Goal: Navigation & Orientation: Find specific page/section

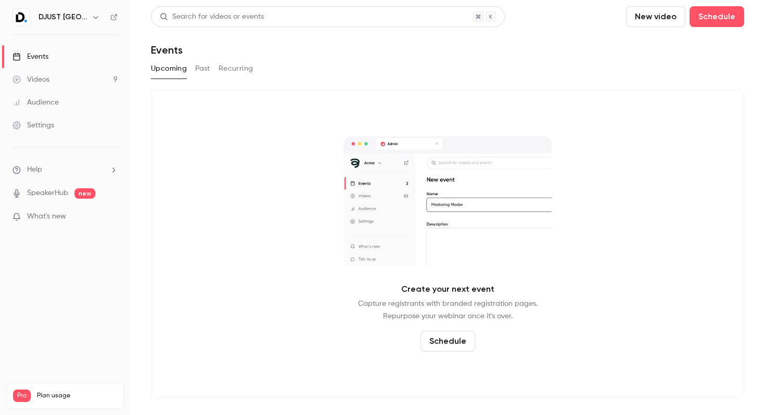
click at [73, 20] on h6 "DJUST [GEOGRAPHIC_DATA]" at bounding box center [63, 17] width 49 height 10
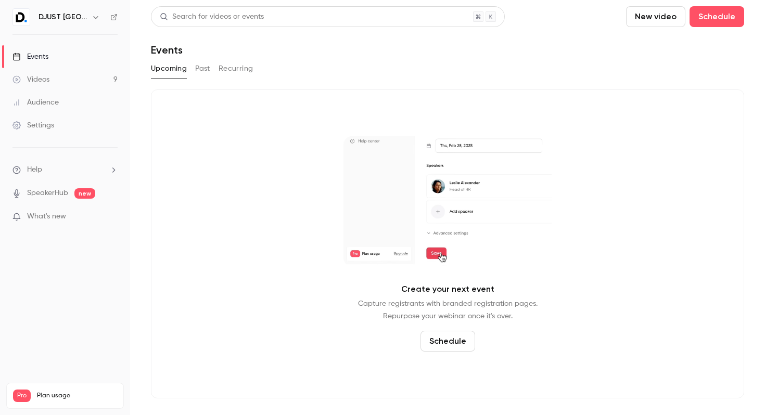
click at [93, 19] on icon "button" at bounding box center [96, 17] width 8 height 8
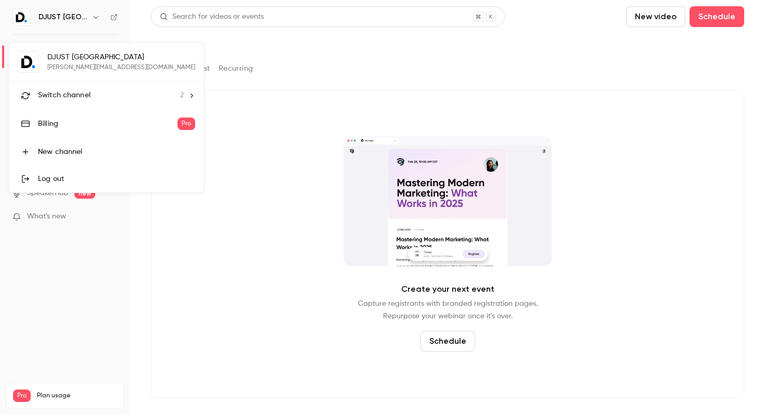
click at [80, 95] on span "Switch channel" at bounding box center [64, 95] width 53 height 11
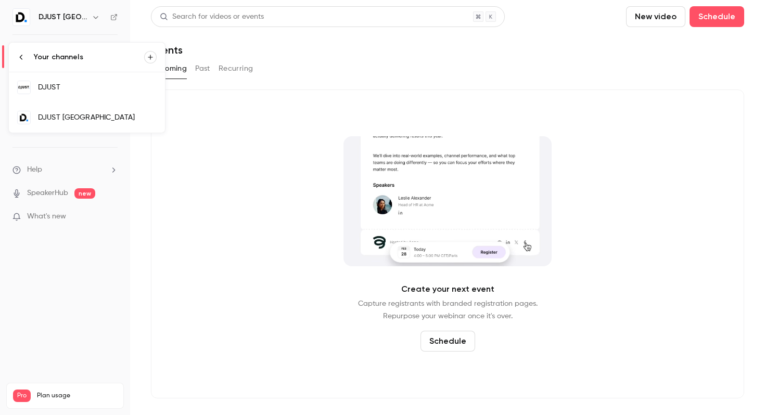
click at [74, 117] on div "DJUST [GEOGRAPHIC_DATA]" at bounding box center [97, 117] width 119 height 10
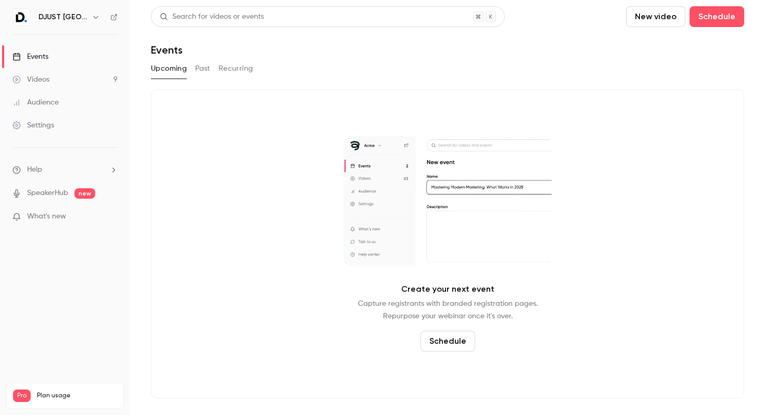
click at [49, 99] on div "Audience" at bounding box center [35, 102] width 46 height 10
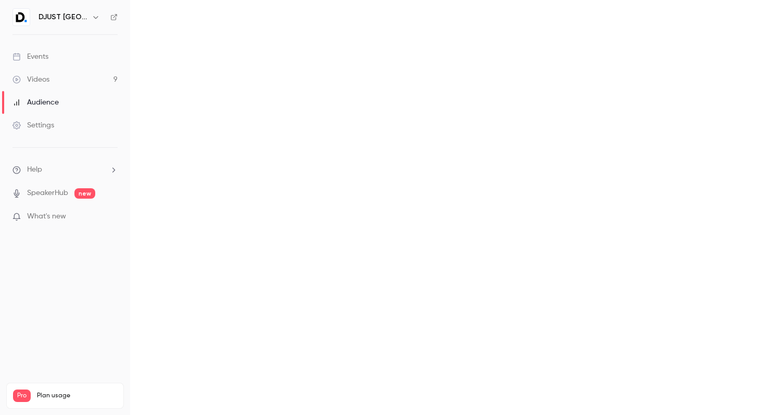
click at [57, 82] on link "Videos 9" at bounding box center [65, 79] width 130 height 23
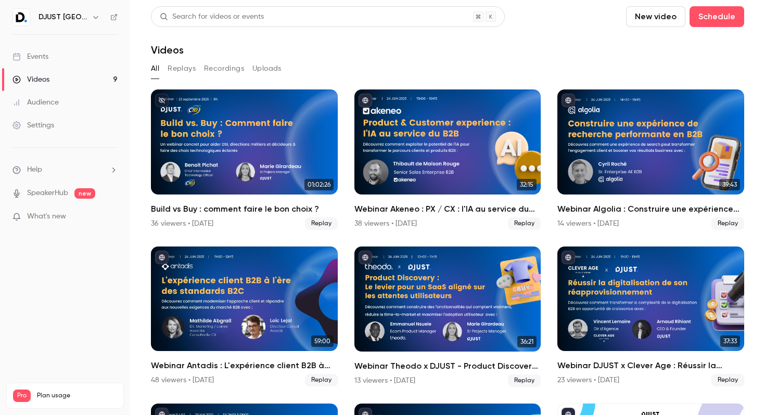
click at [76, 215] on p "What's new" at bounding box center [56, 216] width 89 height 11
click at [610, 61] on div at bounding box center [382, 207] width 765 height 415
